Goal: Communication & Community: Share content

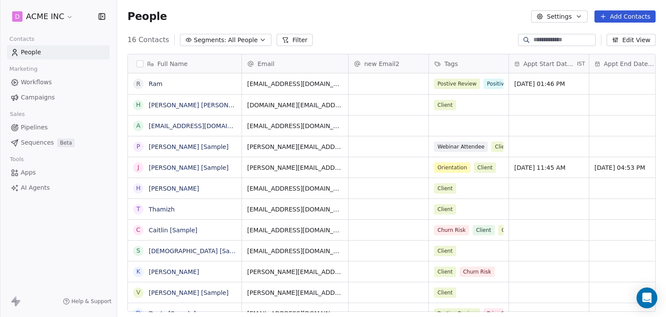
scroll to position [272, 542]
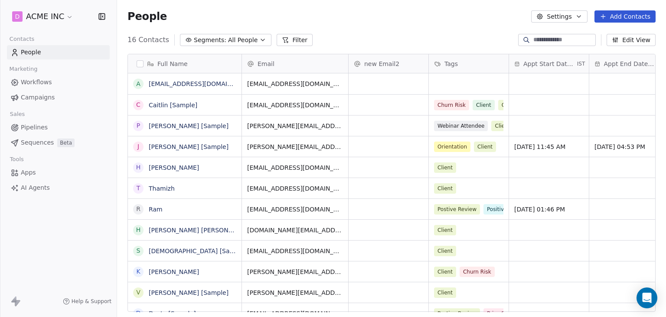
click at [26, 81] on span "Workflows" at bounding box center [36, 82] width 31 height 9
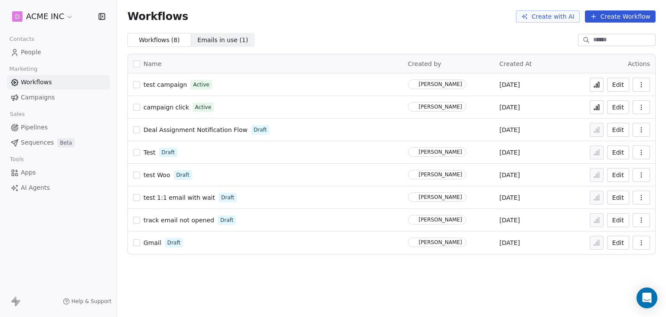
click at [49, 101] on span "Campaigns" at bounding box center [38, 97] width 34 height 9
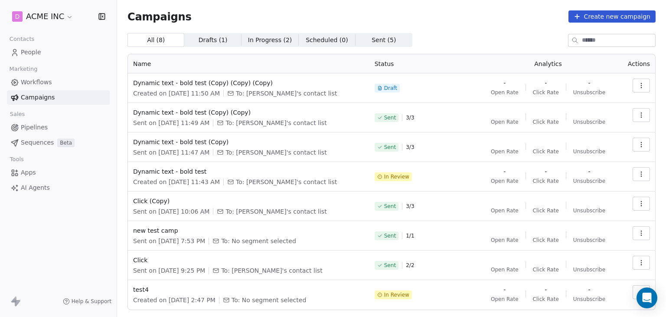
click at [638, 118] on icon "button" at bounding box center [641, 114] width 7 height 7
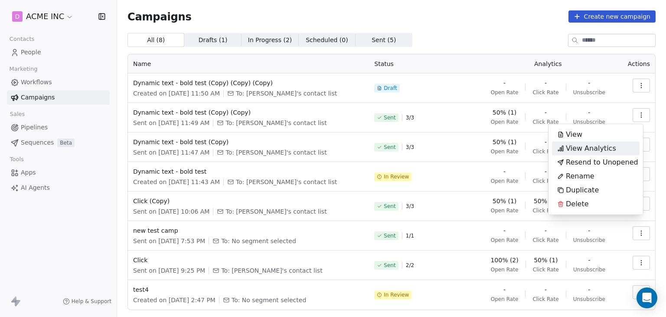
click at [602, 147] on span "View Analytics" at bounding box center [591, 148] width 50 height 10
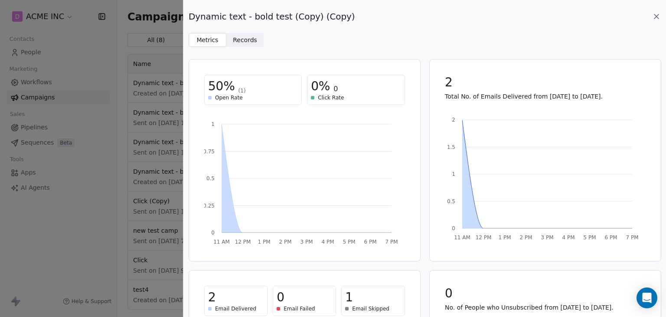
click at [239, 43] on span "Records" at bounding box center [245, 40] width 24 height 9
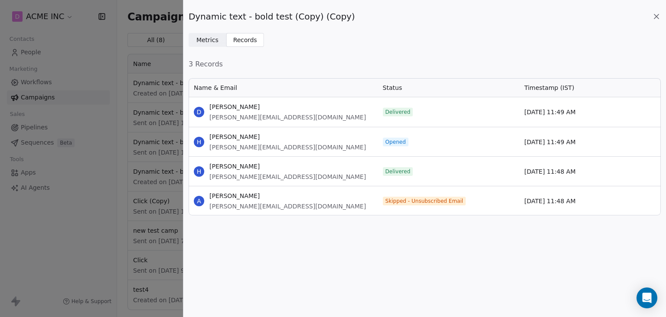
scroll to position [130, 465]
click at [656, 15] on icon at bounding box center [656, 16] width 9 height 9
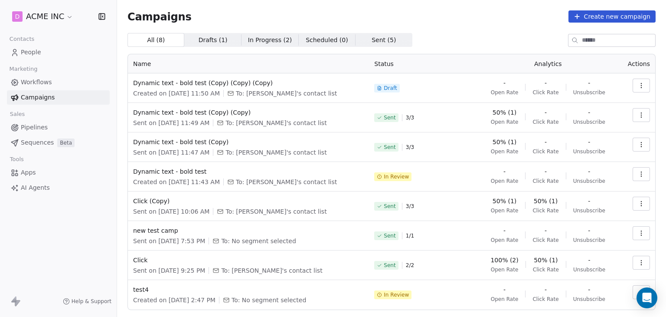
click at [29, 52] on span "People" at bounding box center [31, 52] width 20 height 9
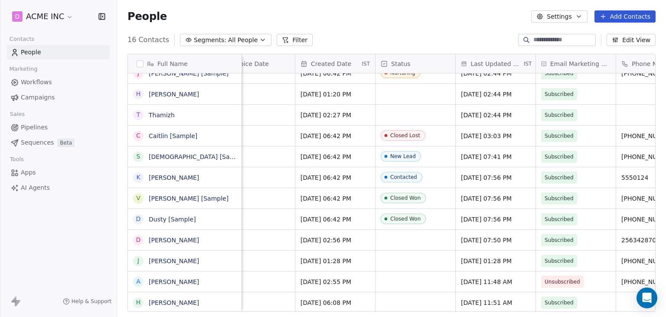
scroll to position [0, 1350]
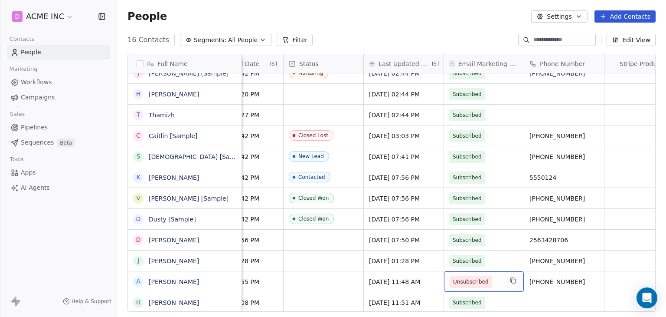
click at [500, 285] on span "Unsubscribed" at bounding box center [476, 281] width 53 height 12
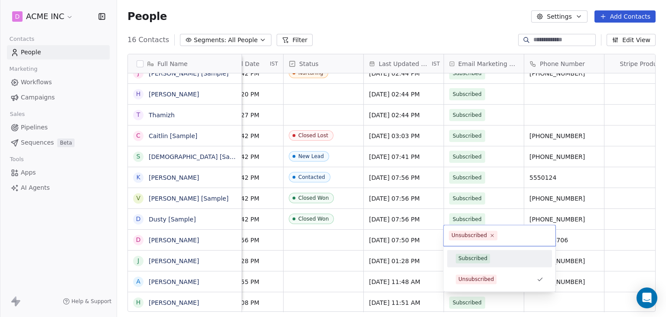
click at [498, 262] on div "Subscribed" at bounding box center [500, 258] width 88 height 10
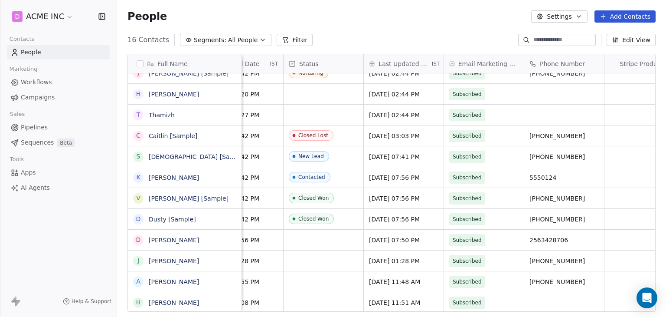
scroll to position [7, 1350]
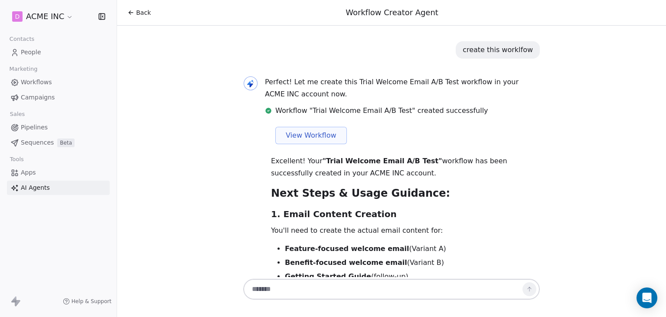
scroll to position [2648, 0]
click at [129, 11] on icon at bounding box center [131, 12] width 7 height 7
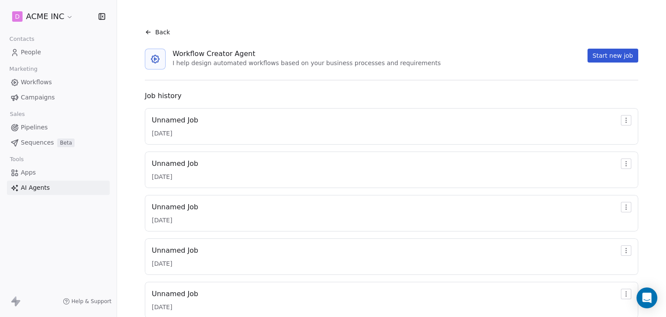
click at [32, 52] on span "People" at bounding box center [31, 52] width 20 height 9
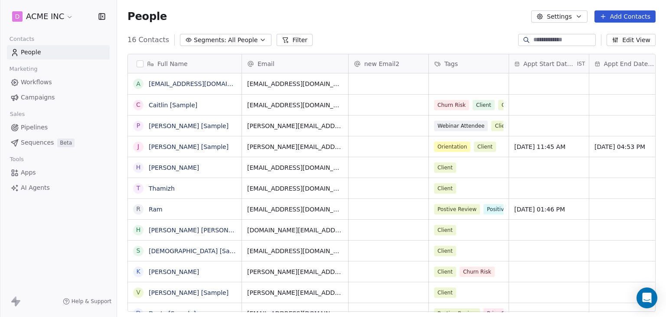
scroll to position [7, 7]
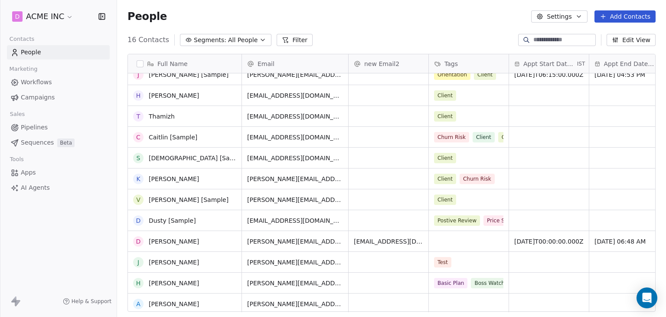
scroll to position [94, 0]
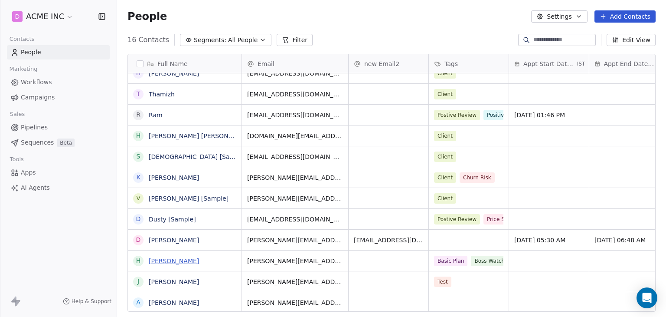
click at [170, 257] on link "[PERSON_NAME]" at bounding box center [174, 260] width 50 height 7
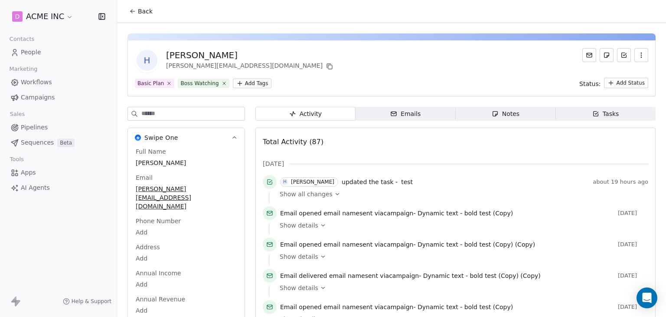
click at [407, 118] on div "Emails" at bounding box center [405, 113] width 30 height 9
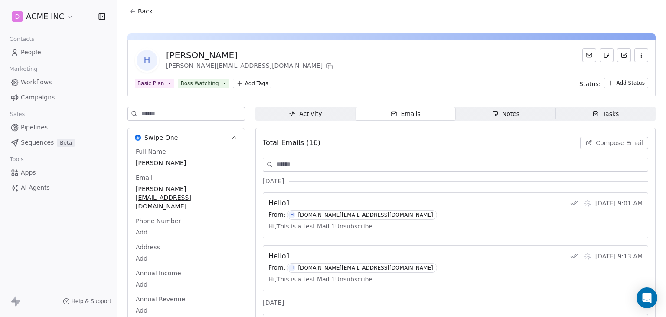
click at [279, 202] on span "Hello1 !" at bounding box center [282, 203] width 27 height 10
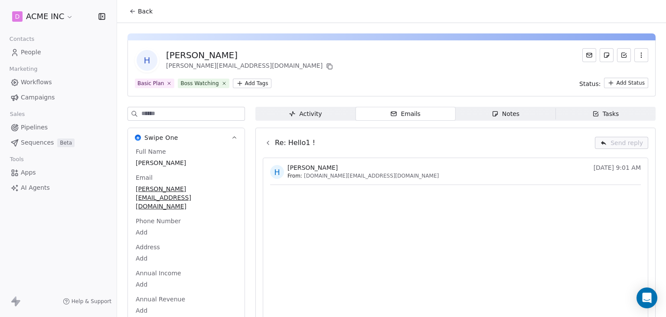
click at [265, 142] on icon at bounding box center [268, 142] width 7 height 7
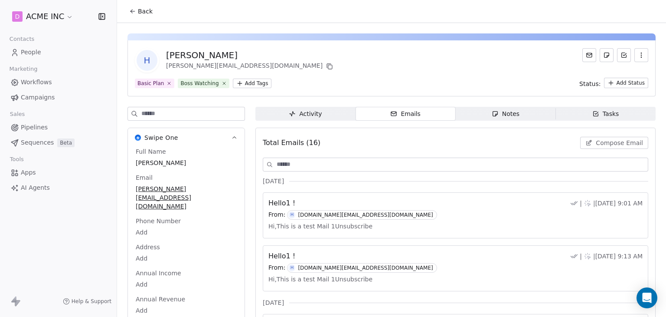
click at [601, 144] on span "Compose Email" at bounding box center [619, 142] width 47 height 9
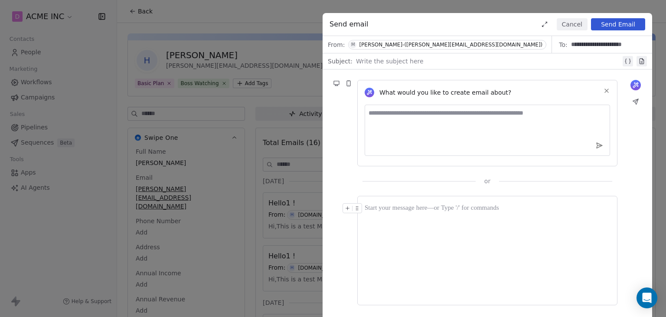
click at [434, 120] on textarea at bounding box center [488, 130] width 246 height 51
click at [413, 122] on textarea at bounding box center [488, 130] width 246 height 51
type textarea "**********"
click at [564, 27] on button "Cancel" at bounding box center [572, 24] width 31 height 12
